Goal: Task Accomplishment & Management: Use online tool/utility

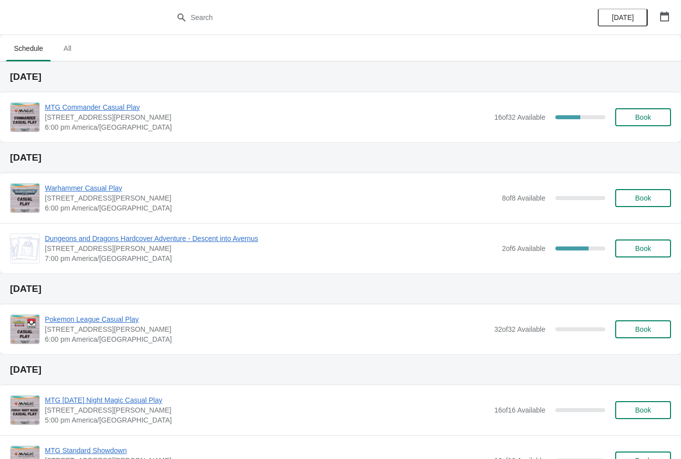
click at [653, 117] on span "Book" at bounding box center [643, 117] width 38 height 8
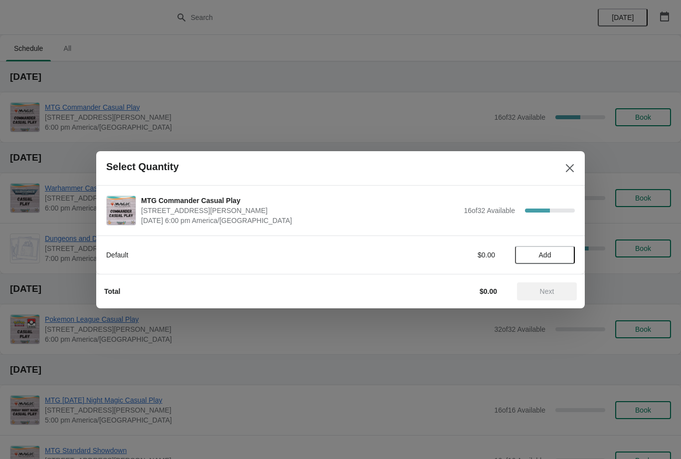
click at [558, 254] on span "Add" at bounding box center [545, 255] width 42 height 8
click at [548, 287] on span "Next" at bounding box center [547, 291] width 14 height 8
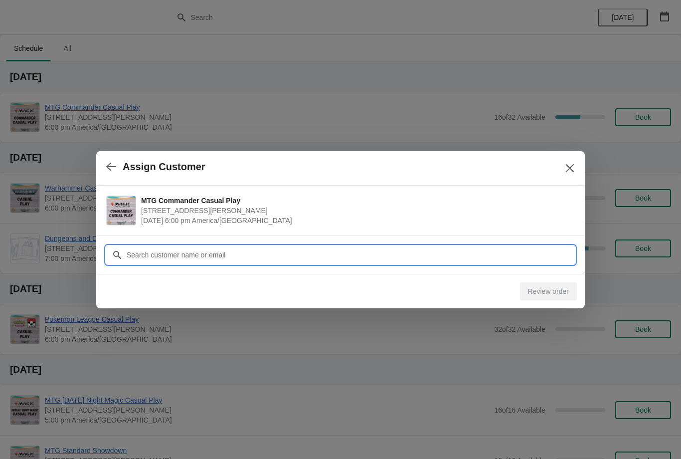
click at [298, 257] on input "Customer" at bounding box center [350, 255] width 449 height 18
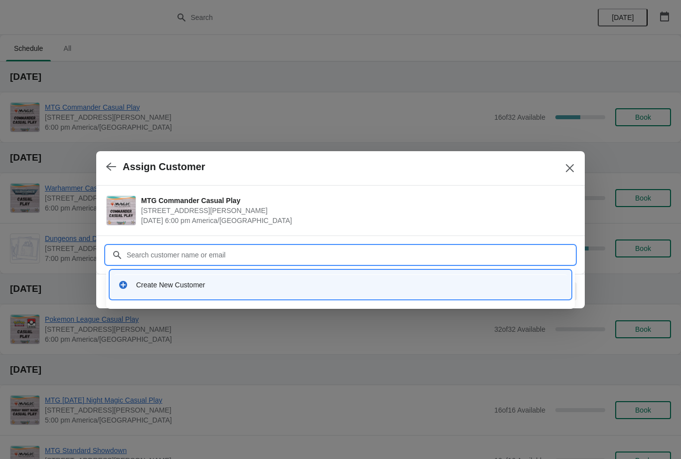
click at [218, 263] on input "Customer" at bounding box center [350, 255] width 449 height 18
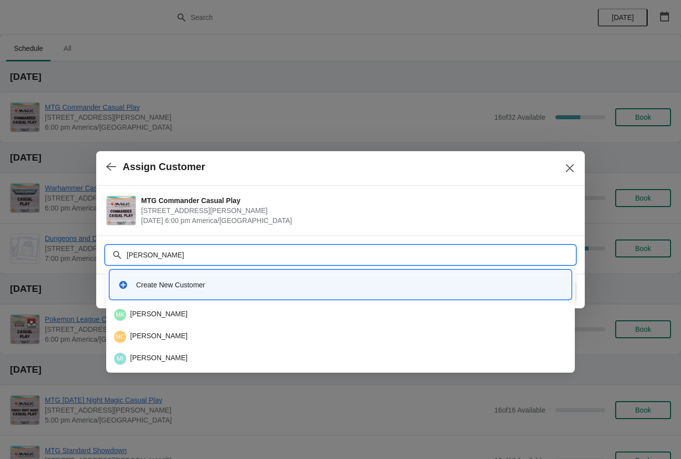
type input "Mat"
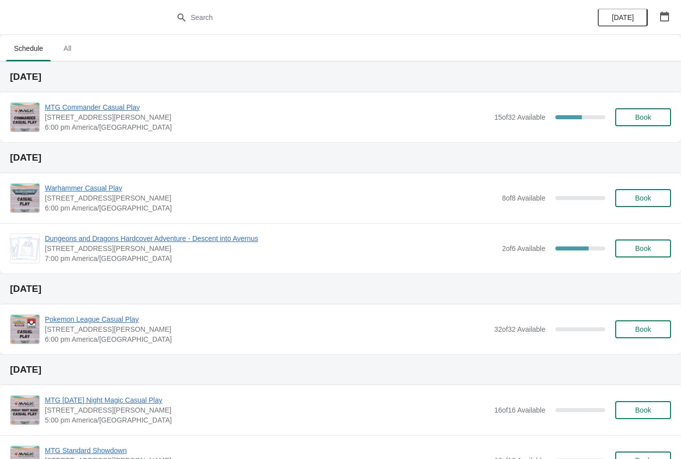
click at [652, 113] on span "Book" at bounding box center [643, 117] width 38 height 8
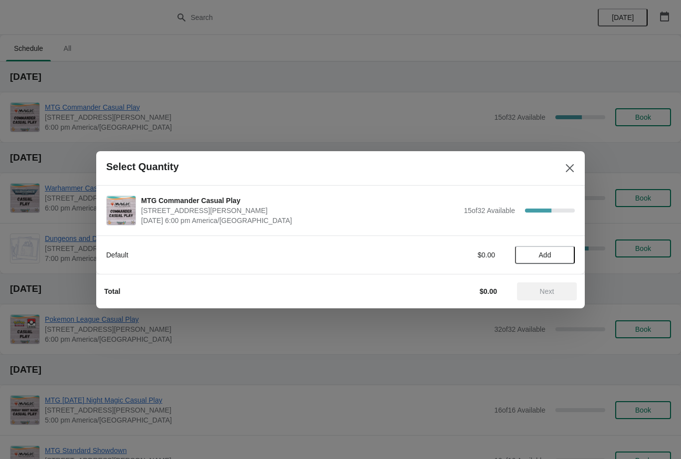
click at [559, 257] on span "Add" at bounding box center [545, 255] width 42 height 8
click at [540, 288] on span "Next" at bounding box center [547, 291] width 14 height 8
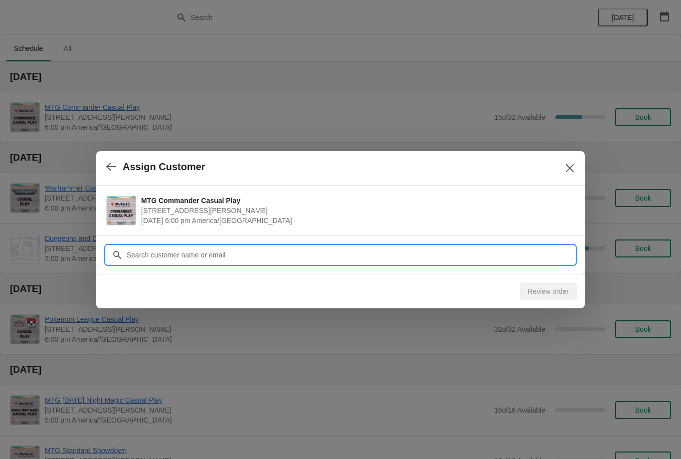
click at [351, 255] on input "Customer" at bounding box center [350, 255] width 449 height 18
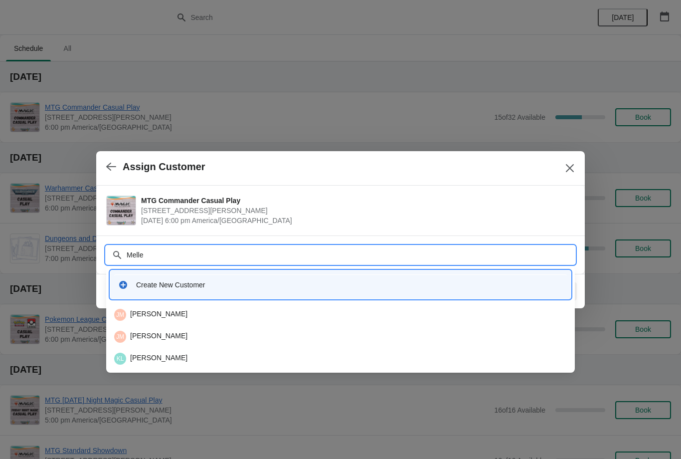
type input "Mellen"
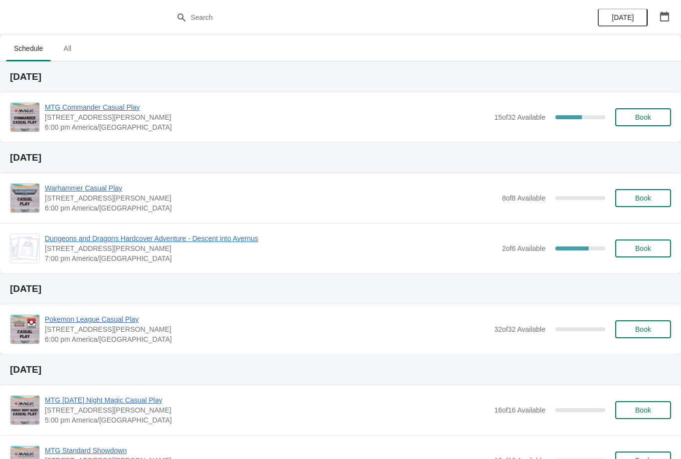
click at [648, 121] on span "Book" at bounding box center [643, 117] width 16 height 8
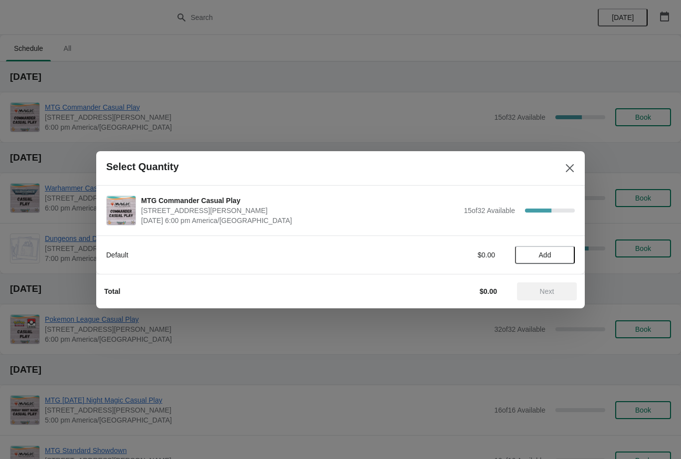
click at [551, 258] on span "Add" at bounding box center [545, 255] width 12 height 8
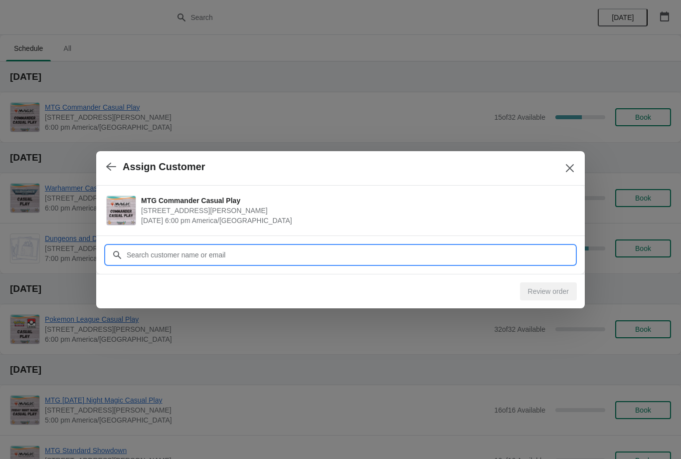
click at [348, 259] on input "Customer" at bounding box center [350, 255] width 449 height 18
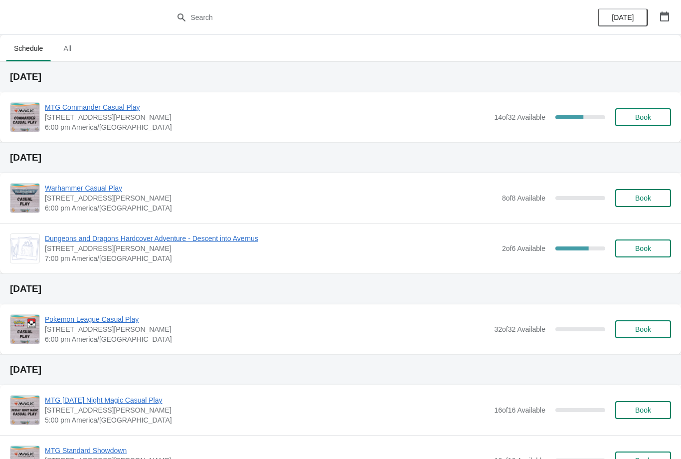
click at [662, 106] on div "MTG Commander Casual Play [STREET_ADDRESS][PERSON_NAME] 6:00 pm [GEOGRAPHIC_DAT…" at bounding box center [358, 117] width 626 height 30
click at [664, 119] on button "Book" at bounding box center [643, 117] width 56 height 18
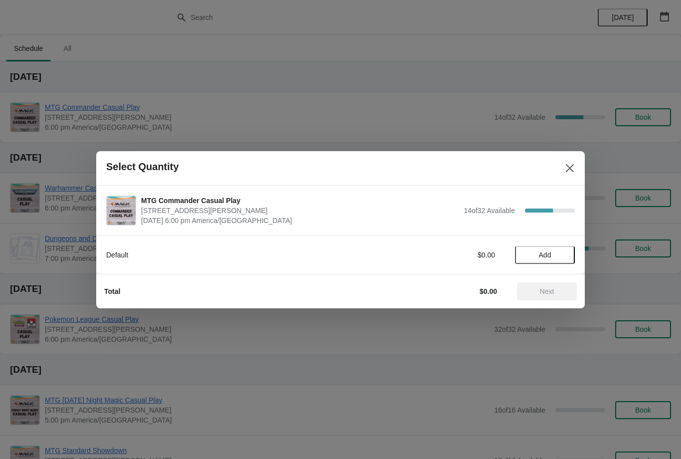
click at [551, 259] on button "Add" at bounding box center [545, 255] width 60 height 18
click at [547, 287] on span "Next" at bounding box center [547, 291] width 14 height 8
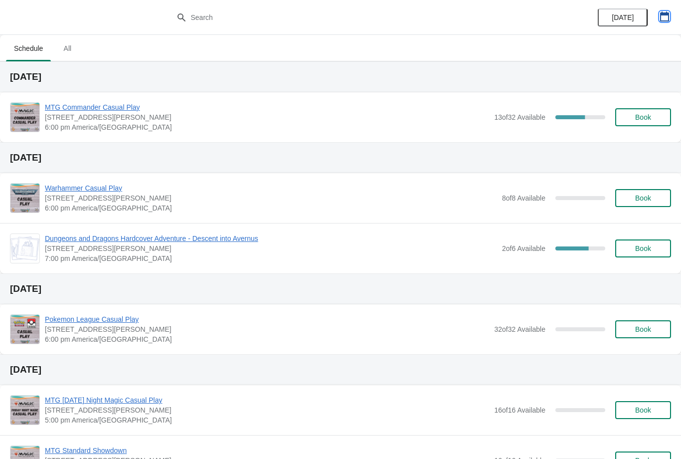
click at [669, 18] on icon "button" at bounding box center [664, 16] width 9 height 10
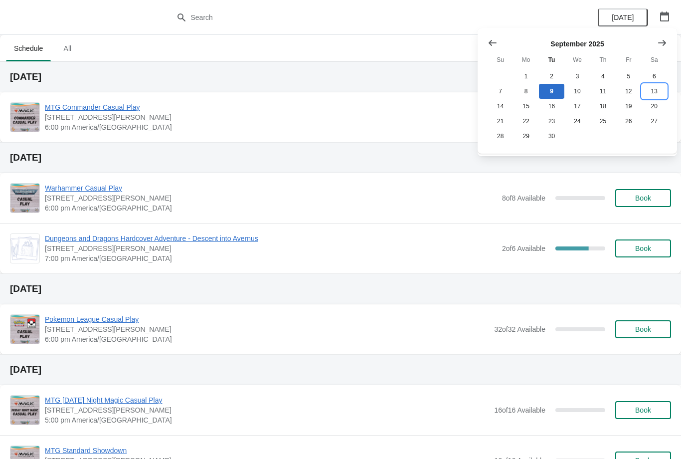
click at [655, 93] on button "13" at bounding box center [654, 91] width 25 height 15
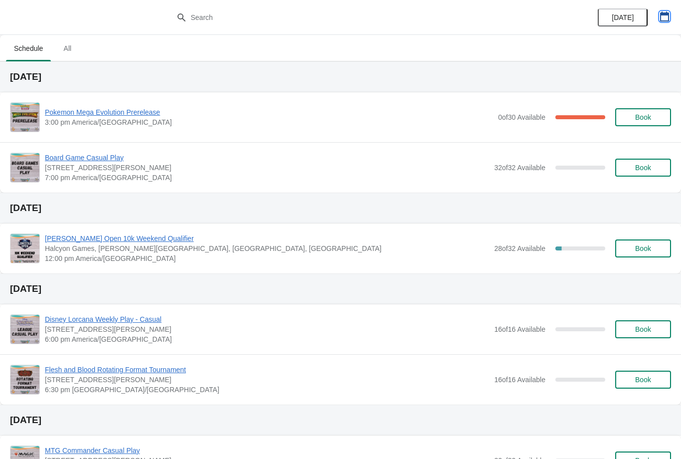
click at [667, 14] on icon "button" at bounding box center [664, 16] width 9 height 10
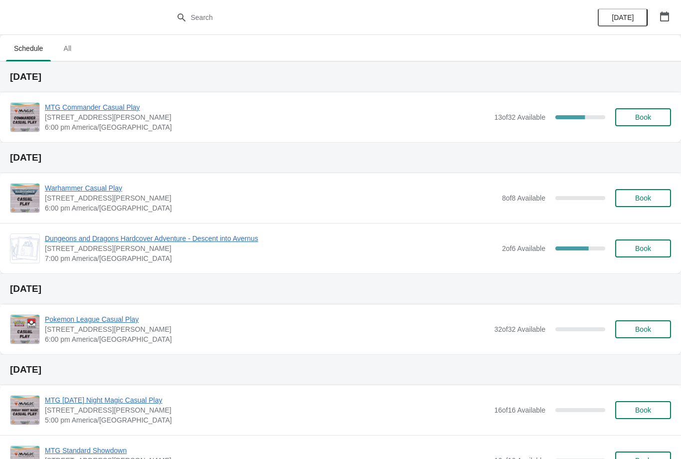
click at [646, 117] on span "Book" at bounding box center [643, 117] width 16 height 8
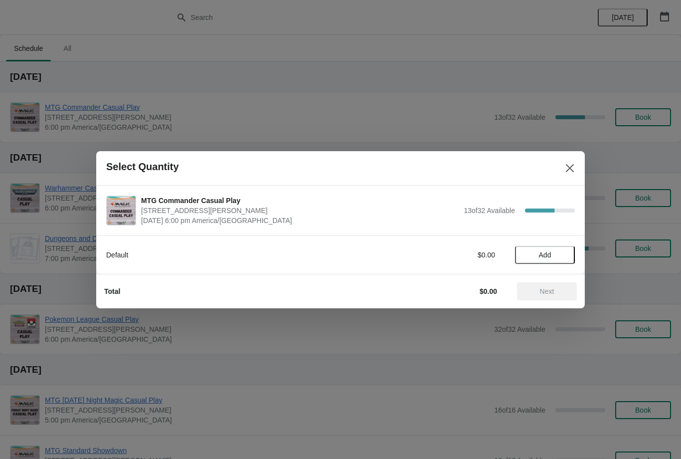
click at [555, 252] on span "Add" at bounding box center [545, 255] width 42 height 8
click at [552, 293] on span "Next" at bounding box center [547, 291] width 14 height 8
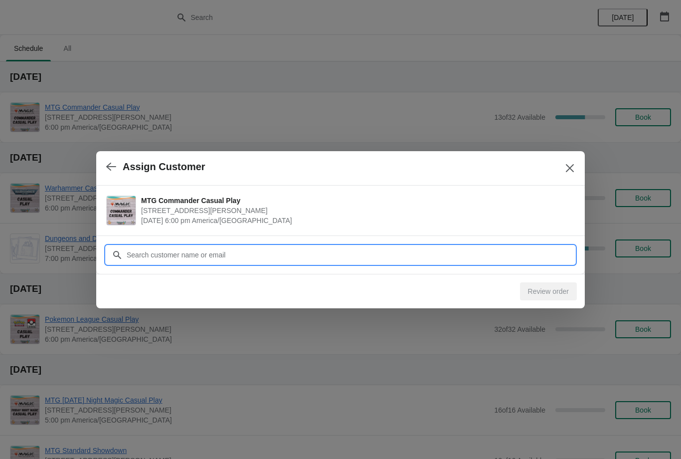
click at [524, 257] on input "Customer" at bounding box center [350, 255] width 449 height 18
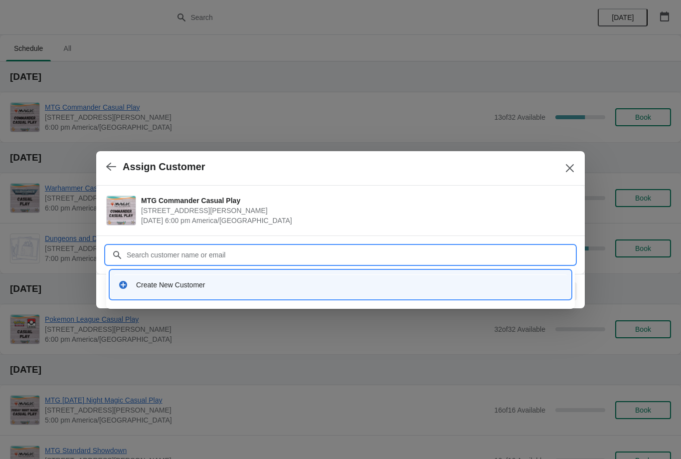
click at [432, 255] on input "Customer" at bounding box center [350, 255] width 449 height 18
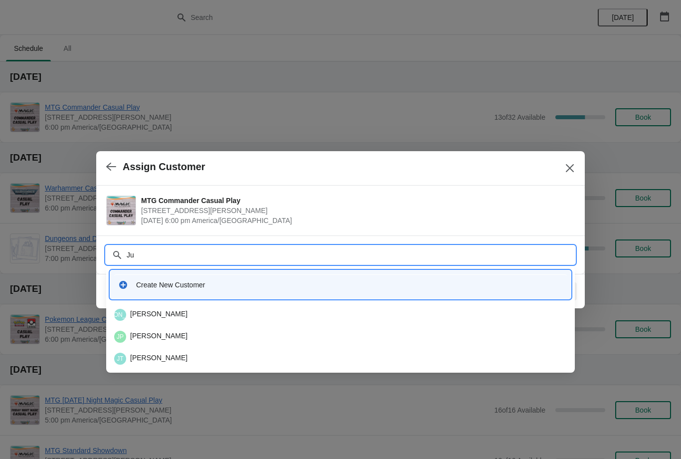
type input "J"
type input "Gon"
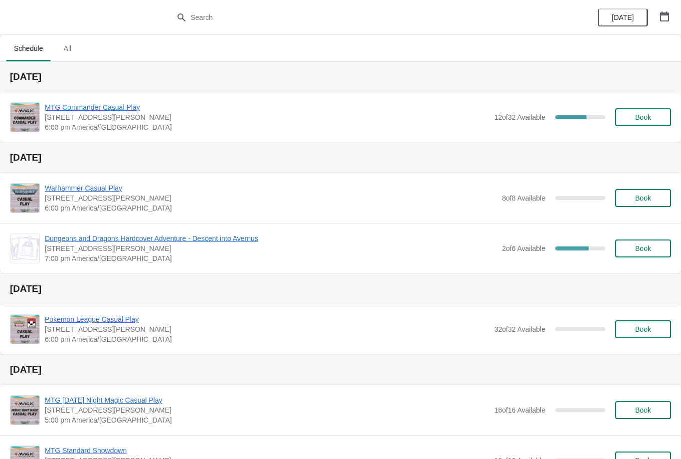
click at [656, 122] on button "Book" at bounding box center [643, 117] width 56 height 18
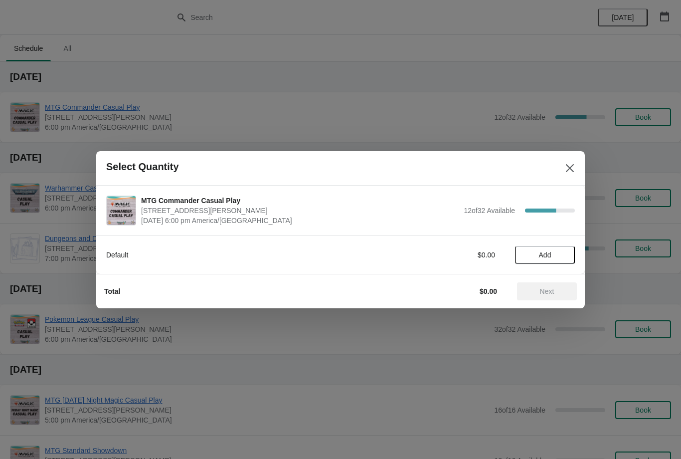
click at [565, 251] on span "Add" at bounding box center [545, 255] width 42 height 8
click at [578, 171] on button "Close" at bounding box center [570, 168] width 18 height 18
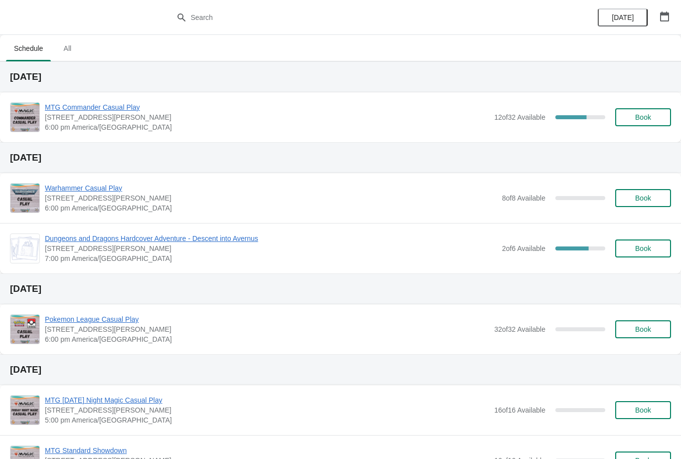
click at [653, 124] on button "Book" at bounding box center [643, 117] width 56 height 18
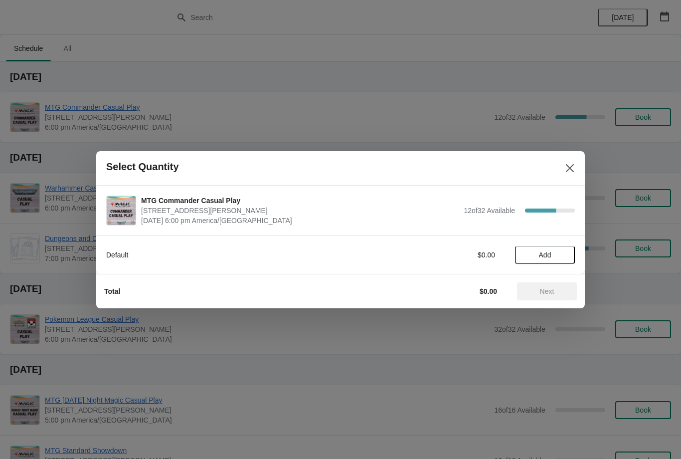
click at [561, 254] on span "Add" at bounding box center [545, 255] width 42 height 8
click at [556, 288] on span "Next" at bounding box center [547, 291] width 44 height 8
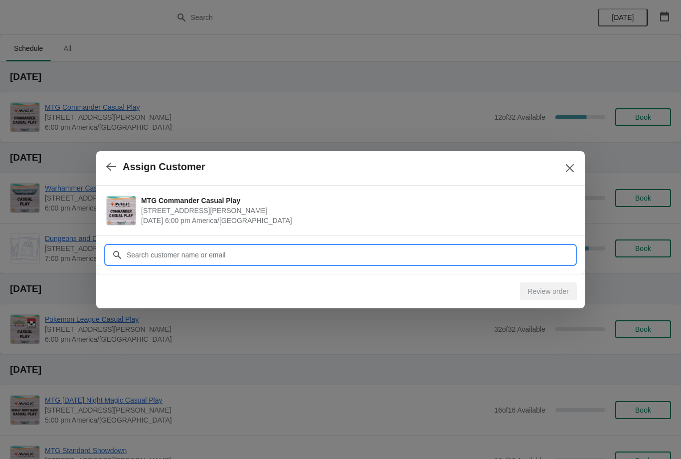
click at [538, 257] on input "Customer" at bounding box center [350, 255] width 449 height 18
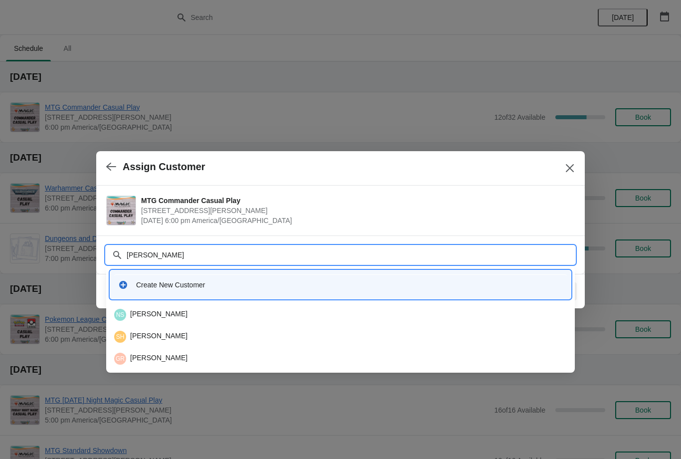
type input "sa"
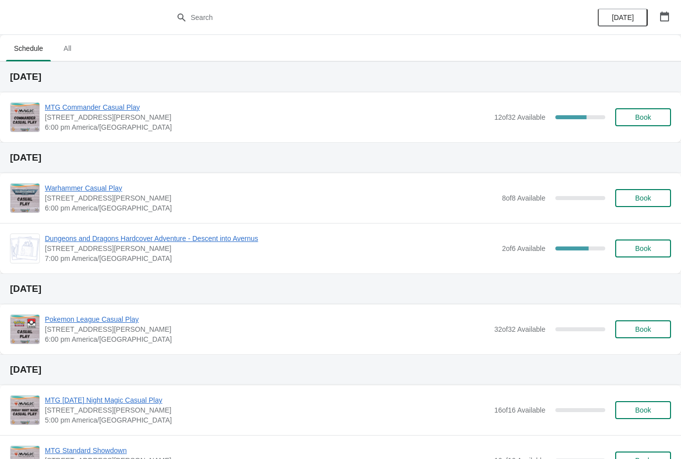
click at [647, 125] on button "Book" at bounding box center [643, 117] width 56 height 18
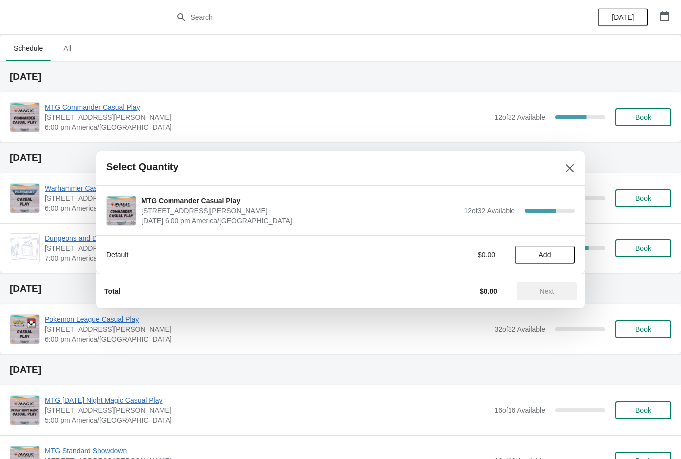
click at [559, 248] on button "Add" at bounding box center [545, 255] width 60 height 18
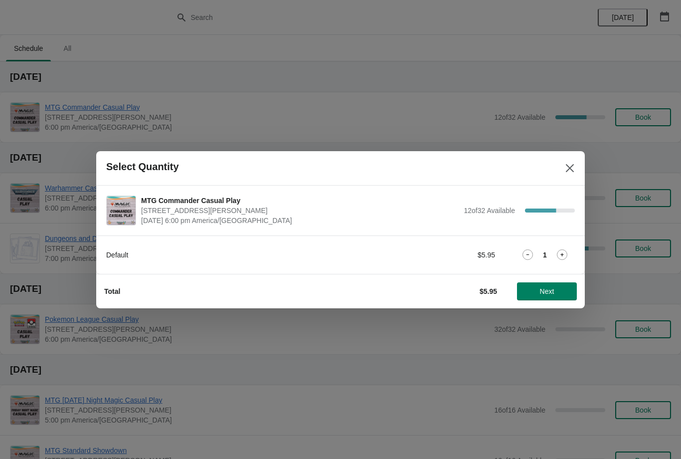
click at [551, 289] on span "Next" at bounding box center [547, 291] width 14 height 8
